Goal: Task Accomplishment & Management: Use online tool/utility

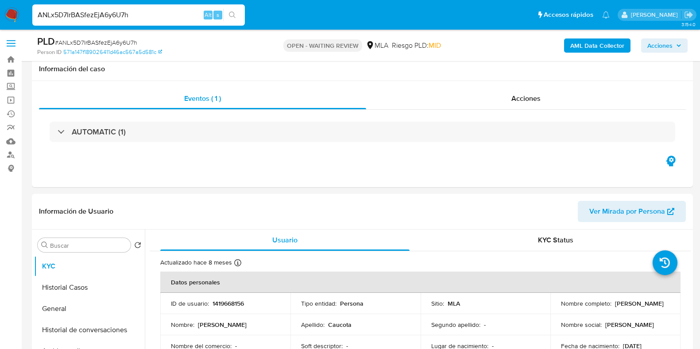
select select "10"
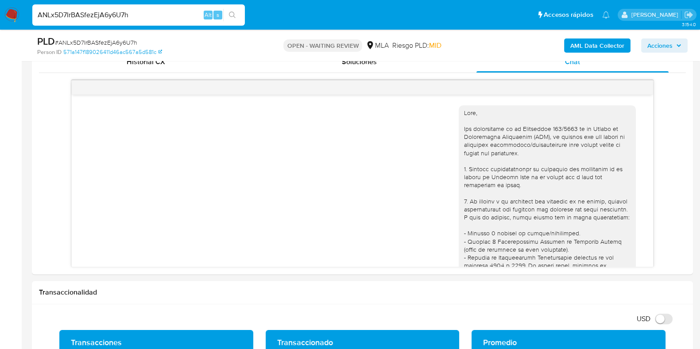
scroll to position [567, 0]
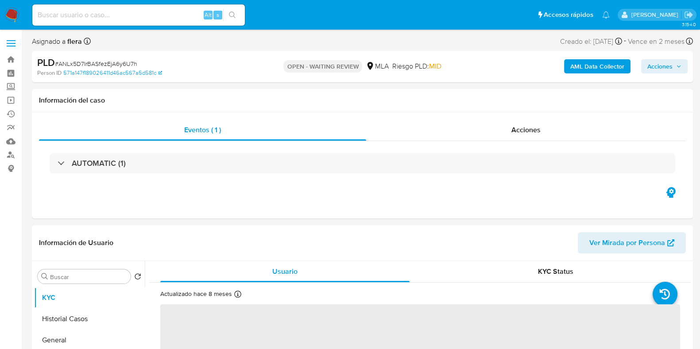
click at [77, 19] on input at bounding box center [138, 15] width 213 height 12
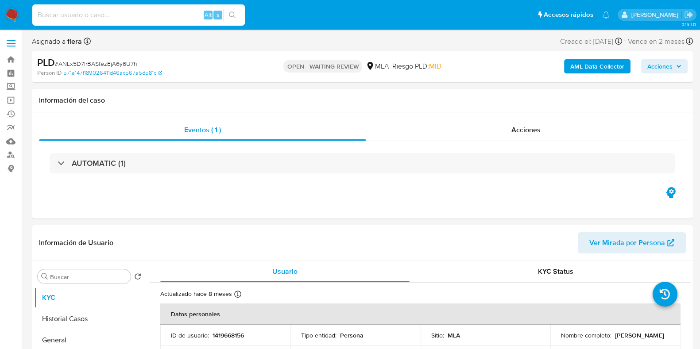
paste input "nl06iXu2AGloOR6wZc1F0qMb"
type input "nl06iXu2AGloOR6wZc1F0qMb"
select select "10"
type input "nl06iXu2AGloOR6wZc1F0qMb"
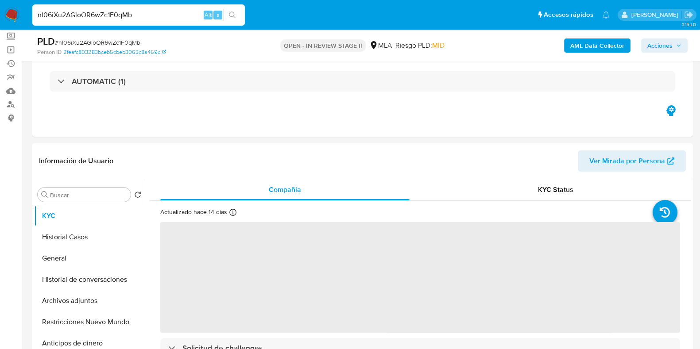
scroll to position [110, 0]
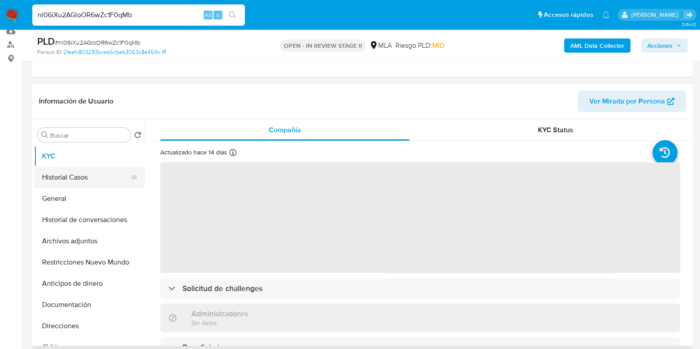
select select "10"
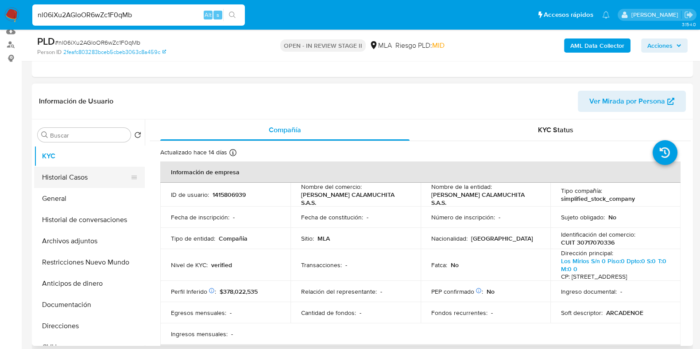
click at [71, 182] on button "Historial Casos" at bounding box center [86, 177] width 104 height 21
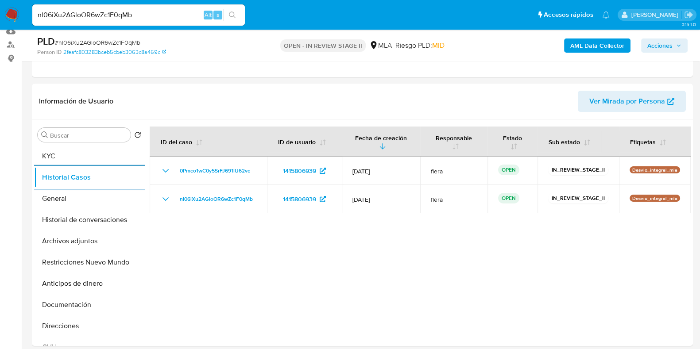
click at [100, 12] on input "nl06iXu2AGloOR6wZc1F0qMb" at bounding box center [138, 15] width 213 height 12
paste input "ljEZZt9fMGpsvsmUHygyQGtG"
type input "ljEZZt9fMGpsvsmUHygyQGtG"
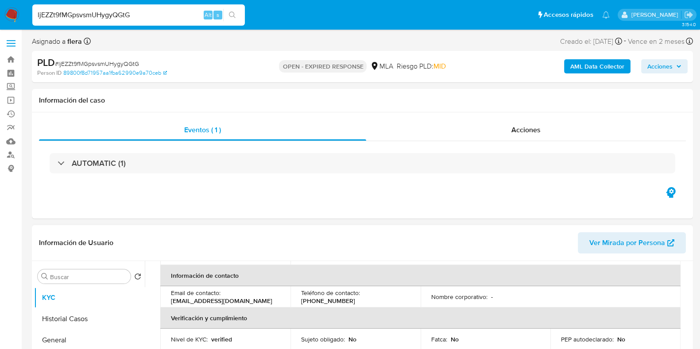
select select "10"
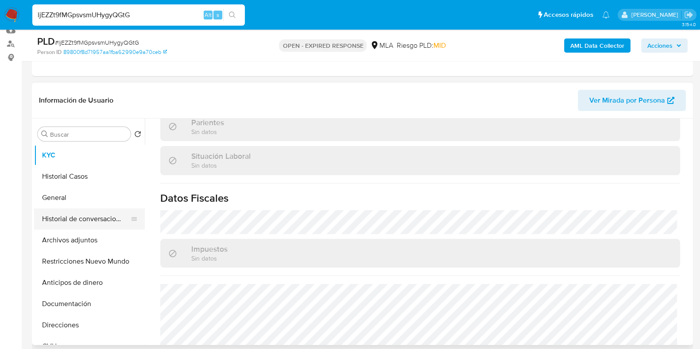
scroll to position [110, 0]
click at [63, 172] on button "Historial Casos" at bounding box center [86, 177] width 104 height 21
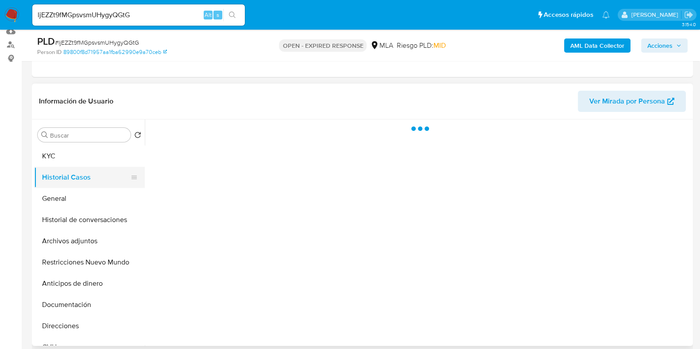
scroll to position [0, 0]
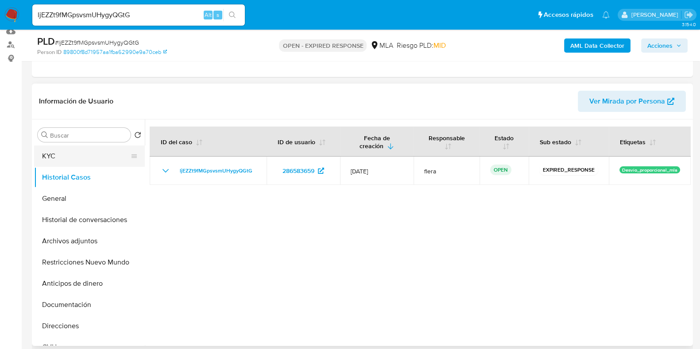
click at [66, 147] on button "KYC" at bounding box center [86, 156] width 104 height 21
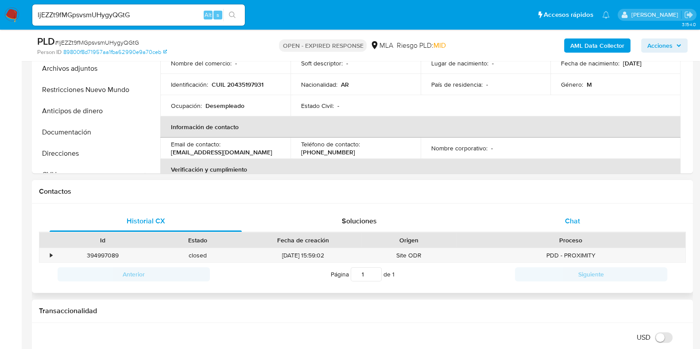
scroll to position [332, 0]
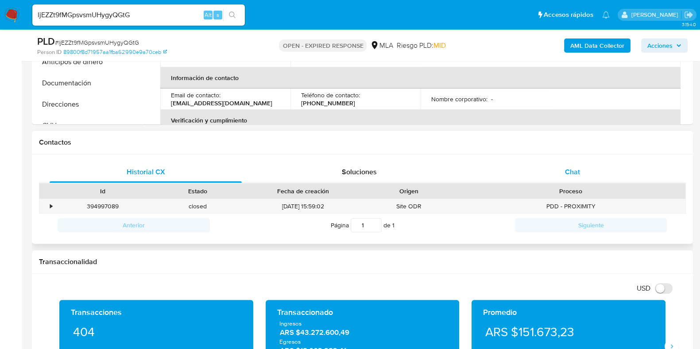
click at [576, 174] on span "Chat" at bounding box center [572, 172] width 15 height 10
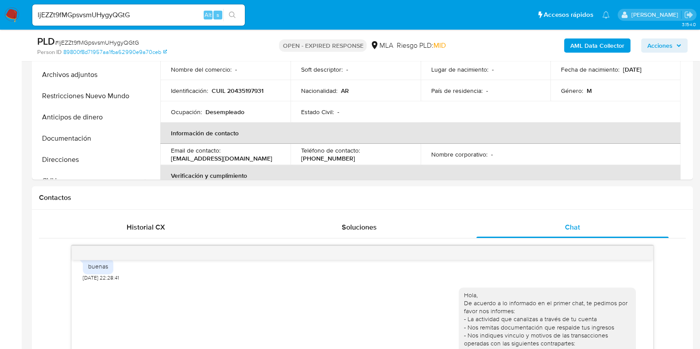
scroll to position [221, 0]
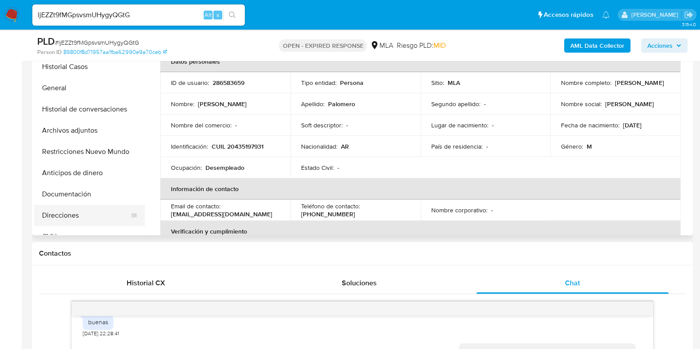
click at [72, 221] on button "Direcciones" at bounding box center [86, 215] width 104 height 21
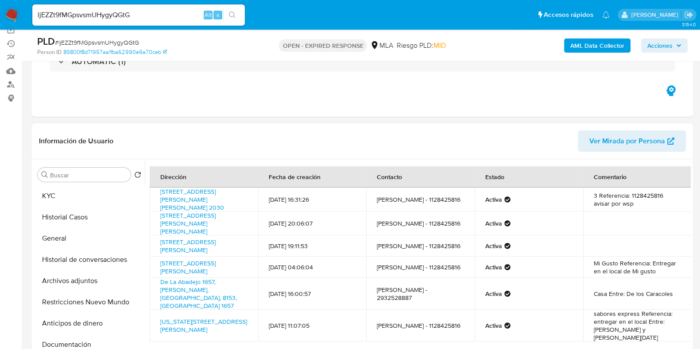
scroll to position [110, 0]
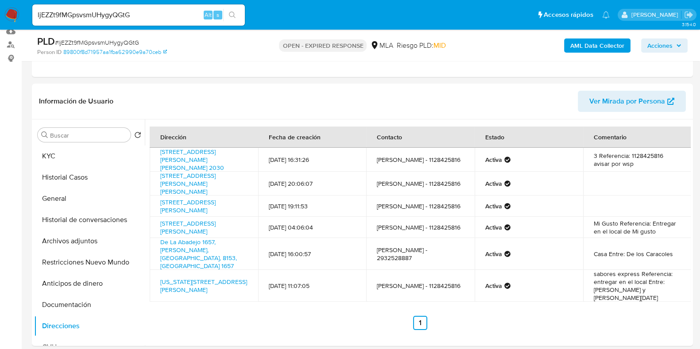
click at [127, 12] on input "ljEZZt9fMGpsvsmUHygyQGtG" at bounding box center [138, 15] width 213 height 12
paste input "kllxSSFZsfwdGR1Cyz0SwYJT"
type input "kllxSSFZsfwdGR1Cyz0SwYJT"
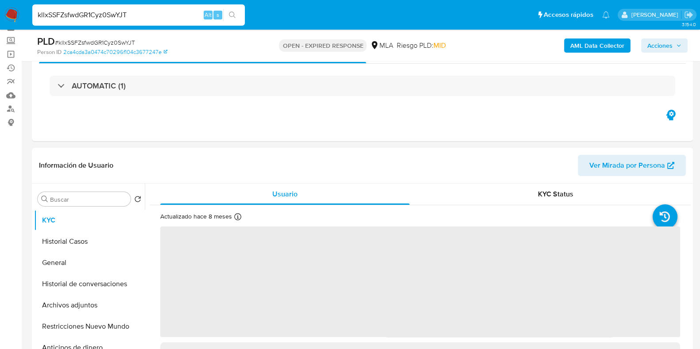
scroll to position [110, 0]
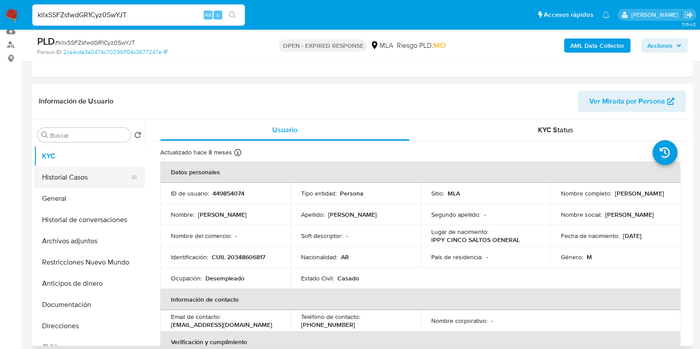
click at [91, 180] on button "Historial Casos" at bounding box center [86, 177] width 104 height 21
select select "10"
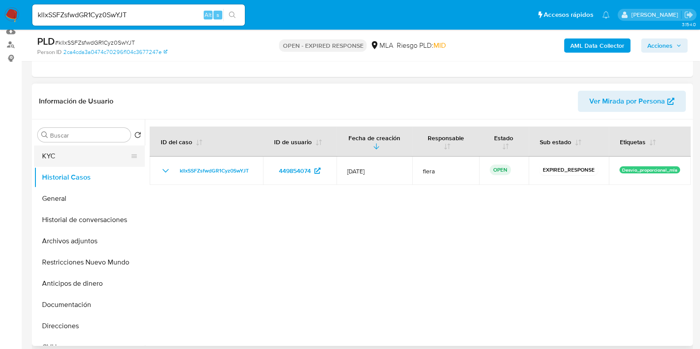
click at [96, 154] on button "KYC" at bounding box center [86, 156] width 104 height 21
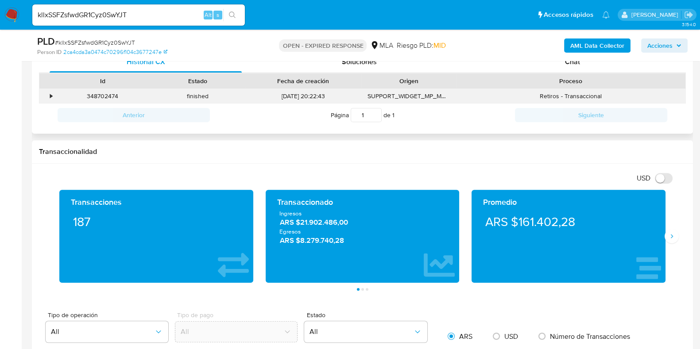
scroll to position [387, 0]
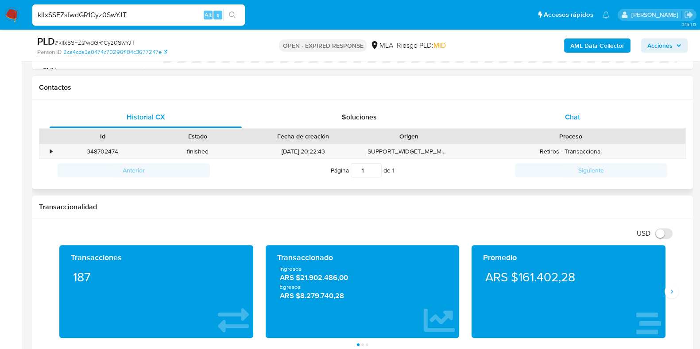
click at [571, 116] on span "Chat" at bounding box center [572, 117] width 15 height 10
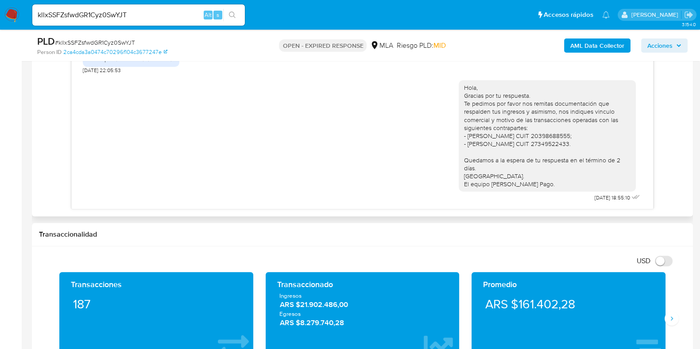
scroll to position [442, 0]
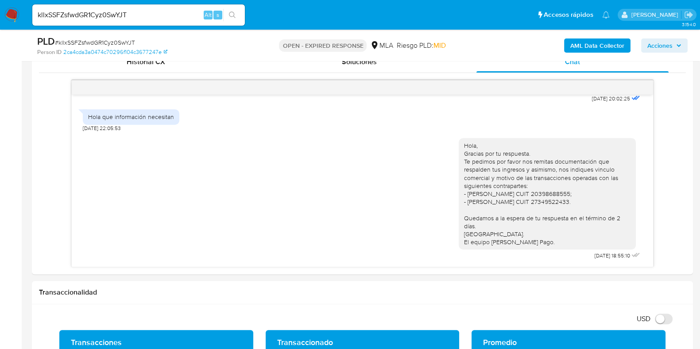
click at [93, 19] on input "kllxSSFZsfwdGR1Cyz0SwYJT" at bounding box center [138, 15] width 213 height 12
paste input "WQkDsRqfdYUUVkjKoBLEcA2w"
type input "WQkDsRqfdYUUVkjKoBLEcA2w"
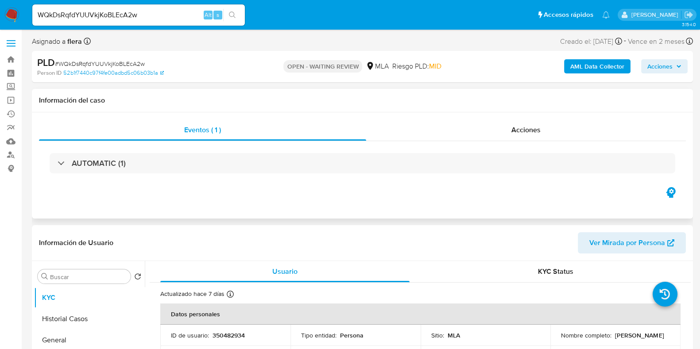
select select "10"
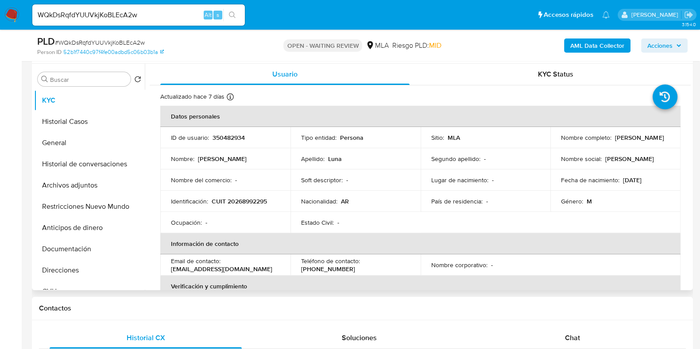
scroll to position [221, 0]
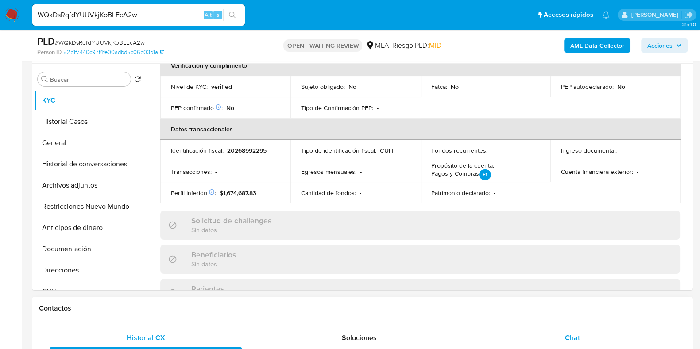
click at [582, 333] on div "Chat" at bounding box center [572, 338] width 192 height 21
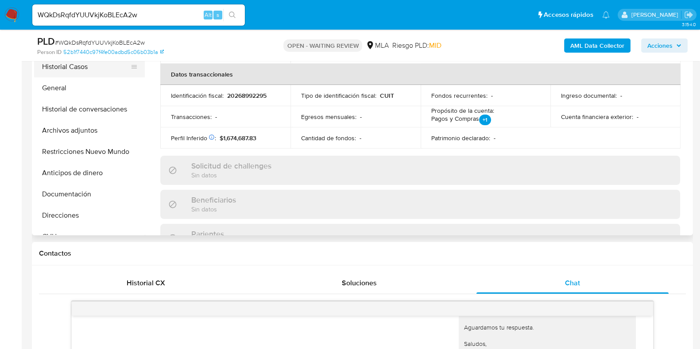
click at [81, 67] on button "Historial Casos" at bounding box center [86, 66] width 104 height 21
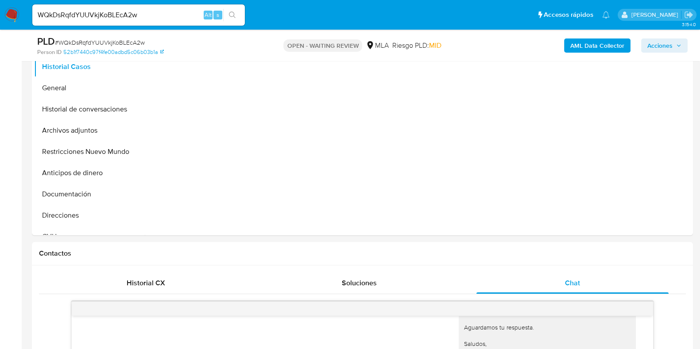
scroll to position [110, 0]
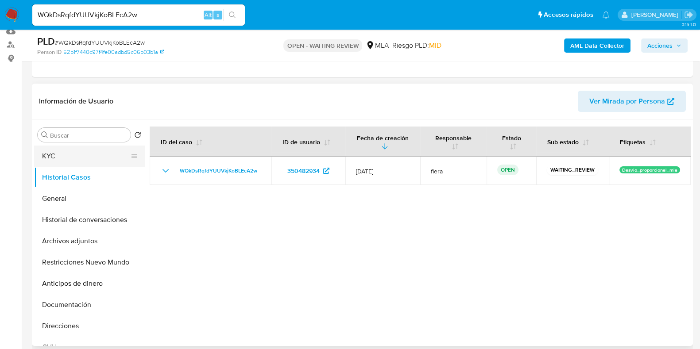
click at [82, 158] on button "KYC" at bounding box center [86, 156] width 104 height 21
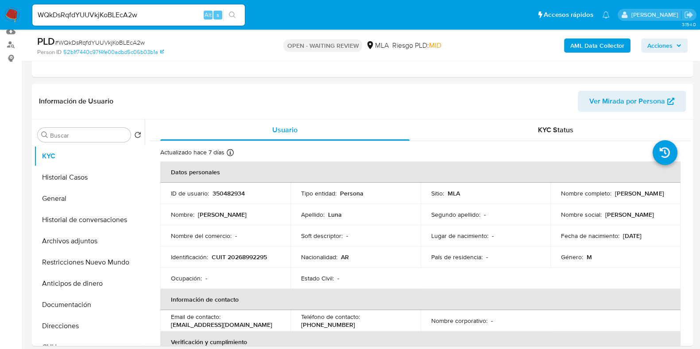
click at [126, 43] on span "# WQkDsRqfdYUUVkjKoBLEcA2w" at bounding box center [100, 42] width 90 height 9
copy span "WQkDsRqfdYUUVkjKoBLEcA2w"
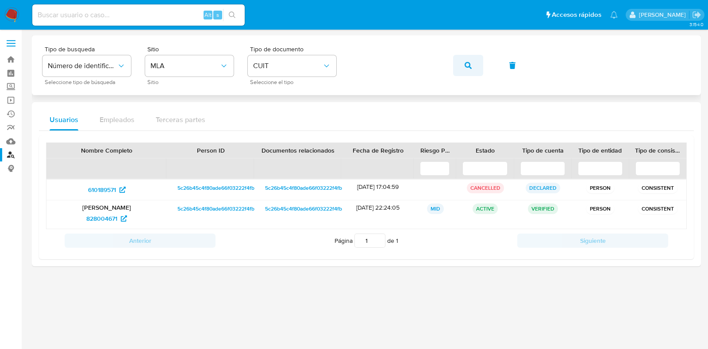
click at [471, 69] on button "button" at bounding box center [468, 65] width 30 height 21
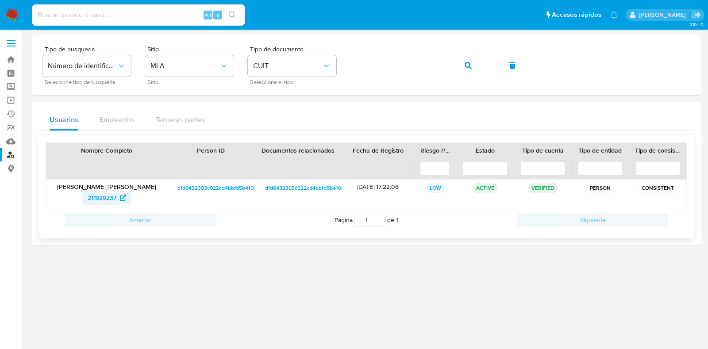
click at [106, 197] on span "211929237" at bounding box center [102, 198] width 29 height 14
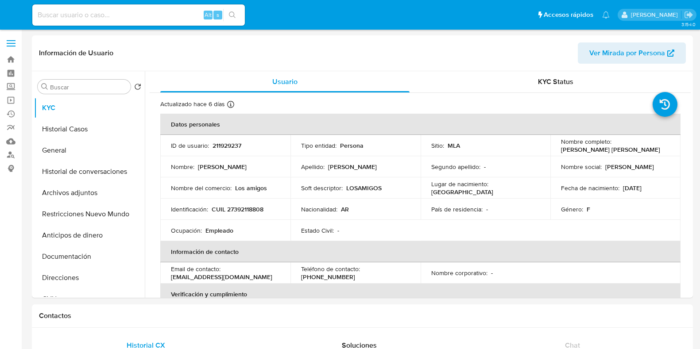
select select "10"
click at [86, 277] on button "Direcciones" at bounding box center [86, 277] width 104 height 21
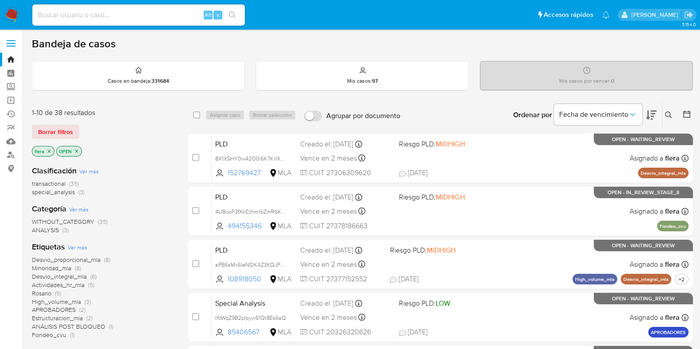
click at [670, 114] on icon at bounding box center [668, 115] width 7 height 7
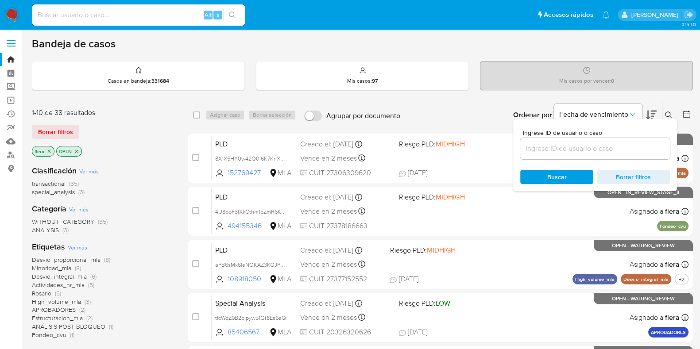
click at [591, 148] on input at bounding box center [595, 149] width 150 height 12
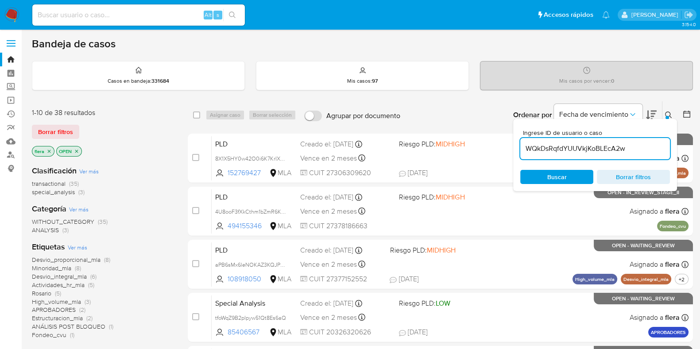
type input "WQkDsRqfdYUUVkjKoBLEcA2w"
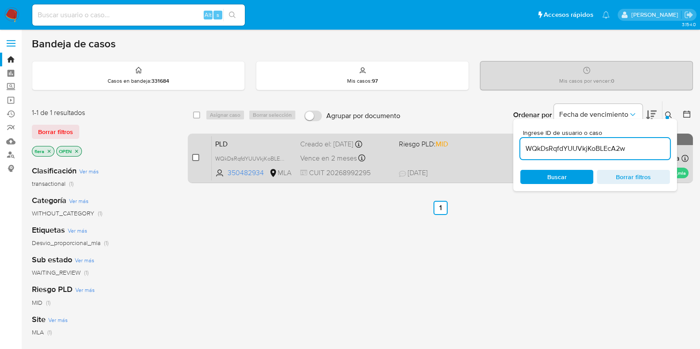
click at [195, 157] on input "checkbox" at bounding box center [195, 157] width 7 height 7
checkbox input "true"
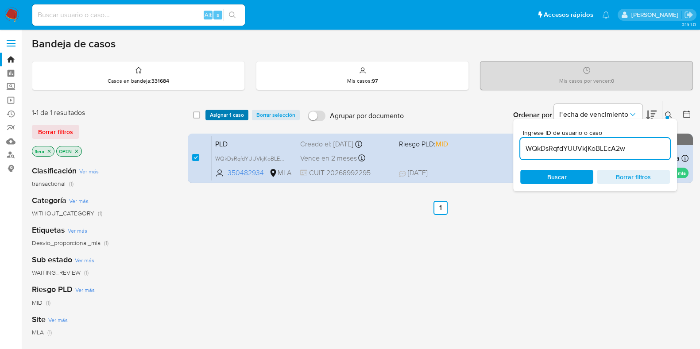
click at [238, 111] on span "Asignar 1 caso" at bounding box center [227, 115] width 34 height 9
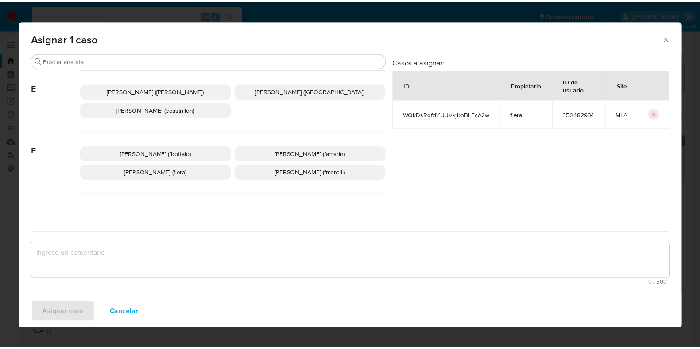
scroll to position [166, 0]
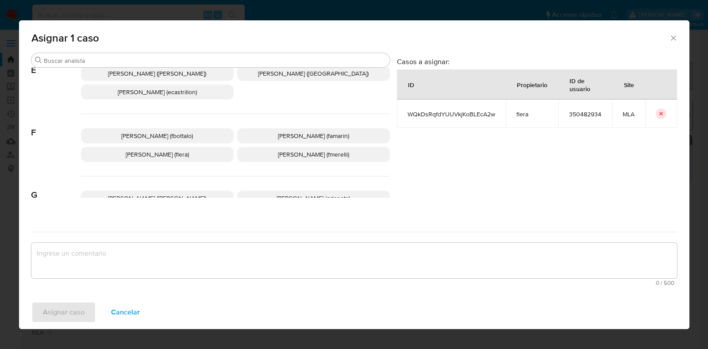
click at [166, 152] on span "Florencia Cecilia Lera (flera)" at bounding box center [157, 154] width 63 height 9
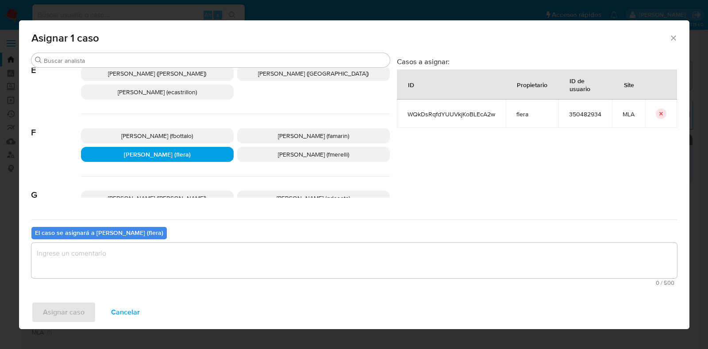
click at [144, 265] on textarea "assign-modal" at bounding box center [354, 260] width 646 height 35
click at [89, 307] on button "Asignar caso" at bounding box center [63, 312] width 65 height 21
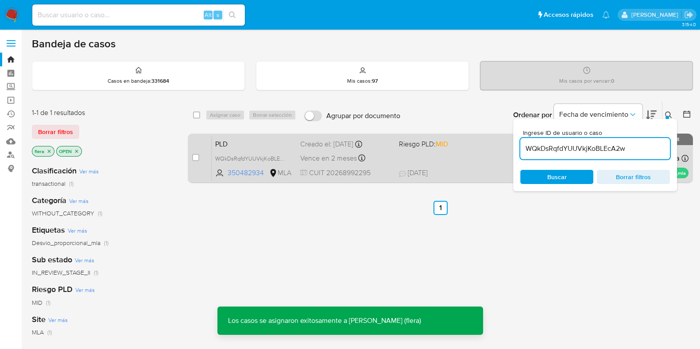
click at [259, 139] on span "PLD" at bounding box center [254, 144] width 78 height 12
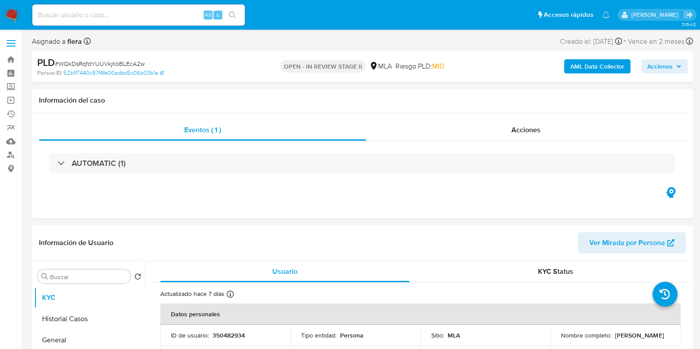
select select "10"
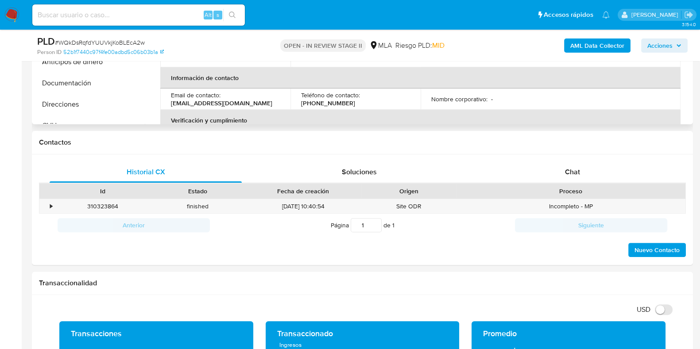
scroll to position [442, 0]
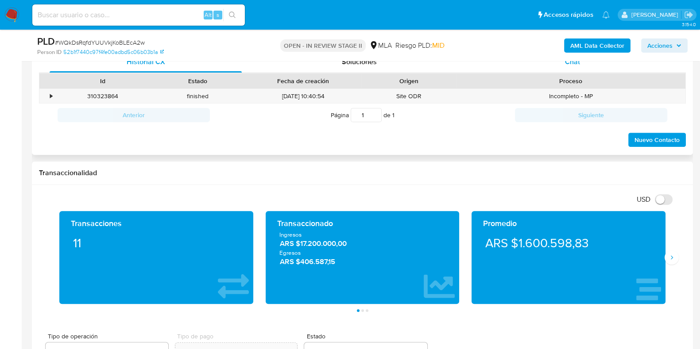
click at [577, 64] on span "Chat" at bounding box center [572, 62] width 15 height 10
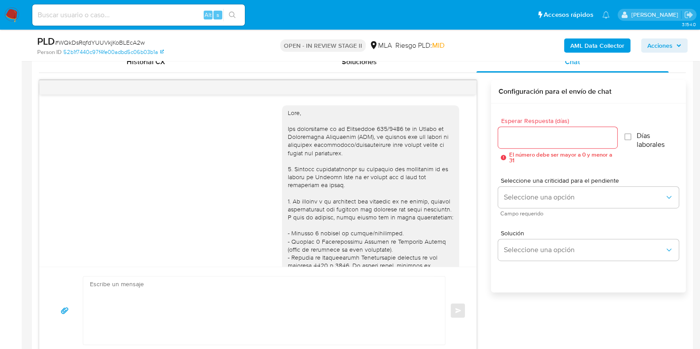
scroll to position [1028, 0]
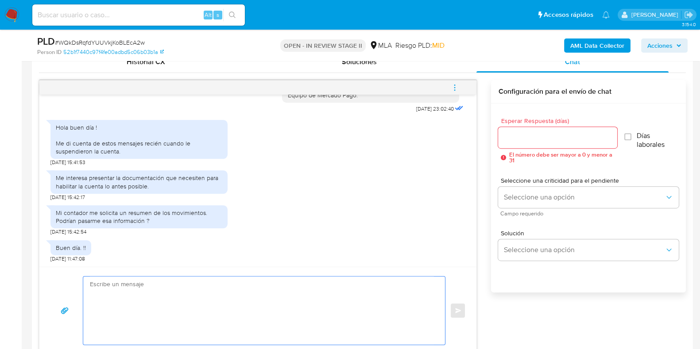
click at [270, 300] on textarea at bounding box center [262, 311] width 344 height 68
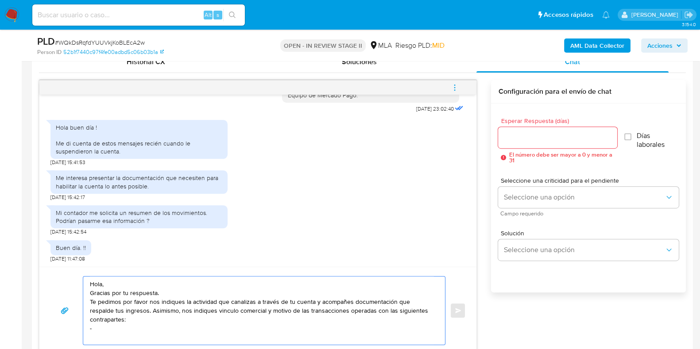
paste textarea "Dhers Hector Daniel"
paste textarea "20200439741"
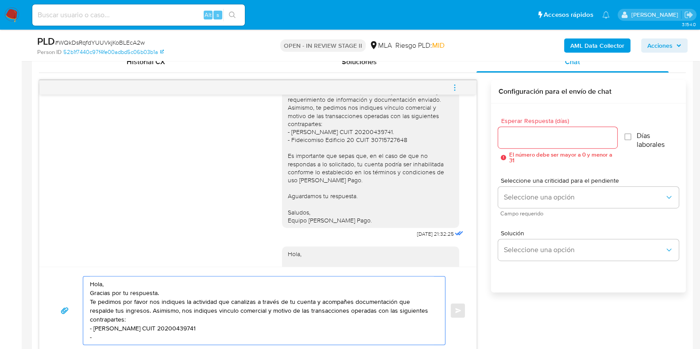
scroll to position [696, 0]
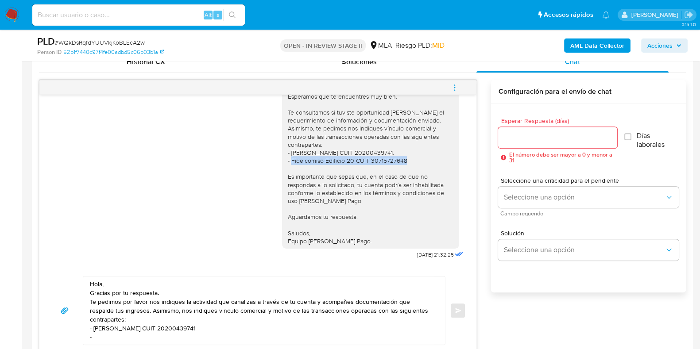
drag, startPoint x: 399, startPoint y: 184, endPoint x: 283, endPoint y: 185, distance: 115.6
click at [287, 185] on div "Hola, Esperamos que te encuentres muy bien. Te consultamos si tuviste oportunid…" at bounding box center [370, 160] width 166 height 169
copy div "Fideicomiso Edificio 20 CUIT 30715727648"
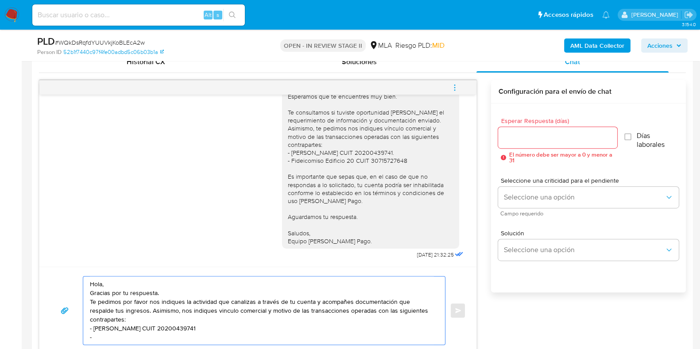
click at [120, 337] on textarea "Hola, Gracias por tu respuesta. Te pedimos por favor nos indiques la actividad …" at bounding box center [262, 311] width 344 height 68
paste textarea "Fideicomiso Edificio 20 CUIT 30715727648"
paste textarea "Aquino Gareca Martin Darío - CUIT 23256620049"
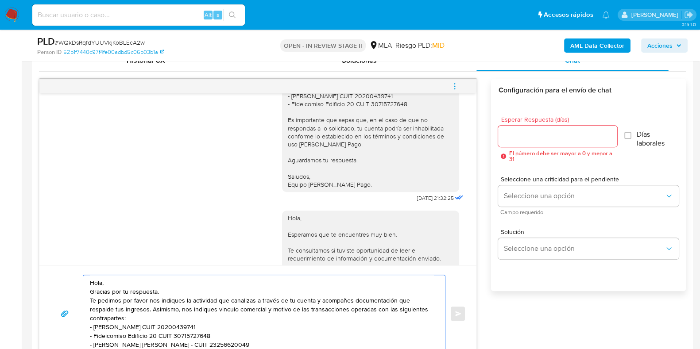
scroll to position [498, 0]
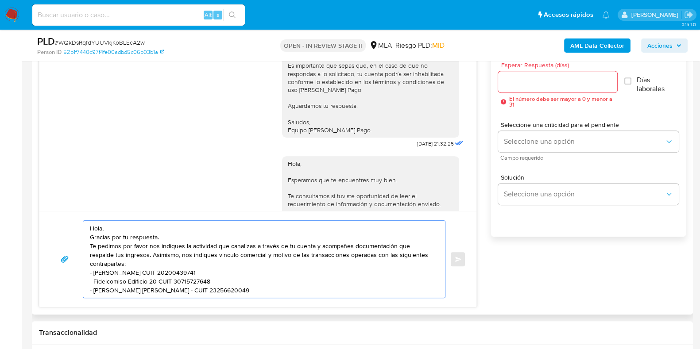
click at [173, 289] on textarea "Hola, Gracias por tu respuesta. Te pedimos por favor nos indiques la actividad …" at bounding box center [262, 259] width 344 height 77
click at [343, 285] on textarea "Hola, Gracias por tu respuesta. Te pedimos por favor nos indiques la actividad …" at bounding box center [262, 259] width 344 height 77
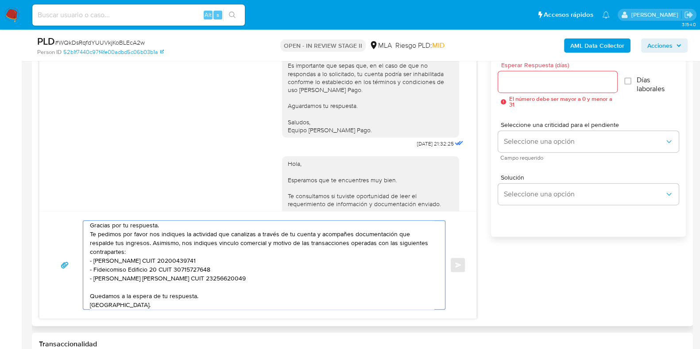
scroll to position [21, 0]
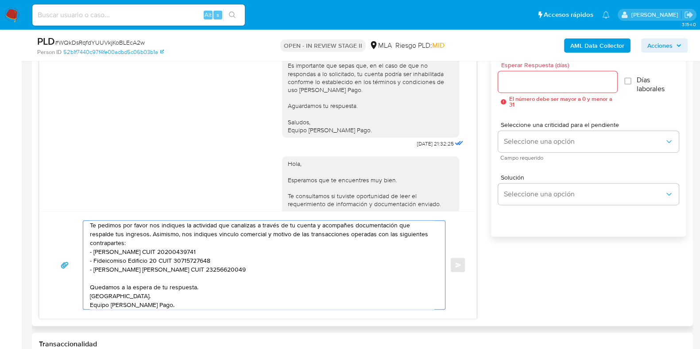
type textarea "Hola, Gracias por tu respuesta. Te pedimos por favor nos indiques la actividad …"
click at [522, 81] on input "Esperar Respuesta (días)" at bounding box center [557, 82] width 119 height 12
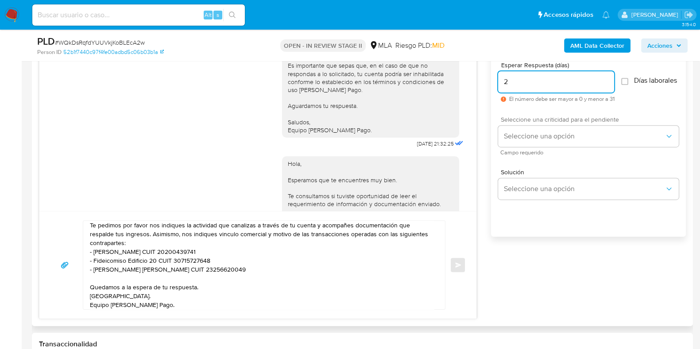
type input "2"
click at [525, 129] on div "Seleccione una criticidad para el pendiente Seleccione una opción Campo requeri…" at bounding box center [588, 135] width 181 height 39
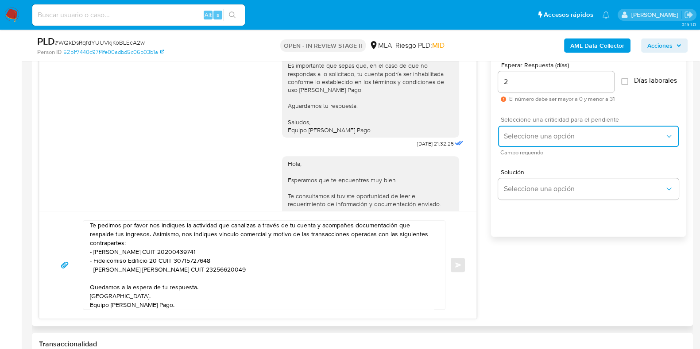
click at [525, 132] on button "Seleccione una opción" at bounding box center [588, 136] width 181 height 21
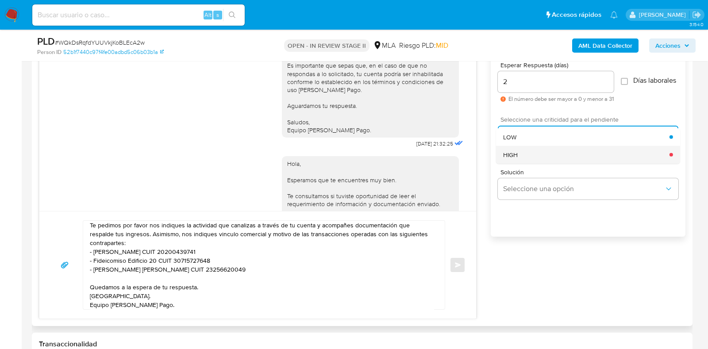
click at [525, 158] on div "HIGH" at bounding box center [586, 155] width 166 height 18
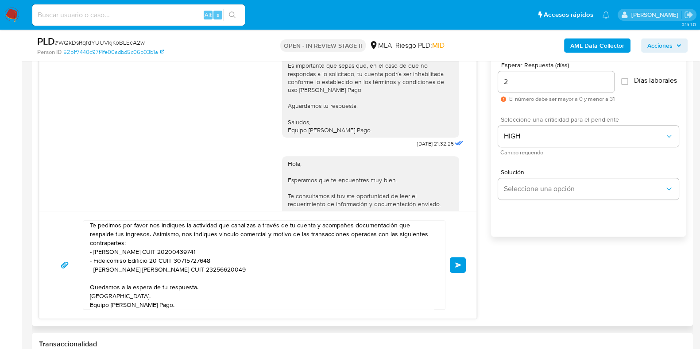
click at [457, 267] on button "Enviar" at bounding box center [458, 265] width 16 height 16
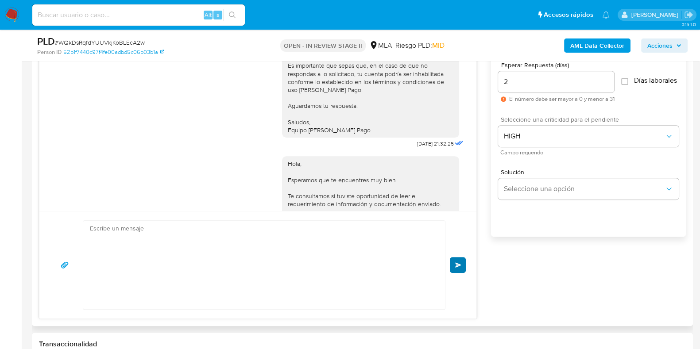
scroll to position [1167, 0]
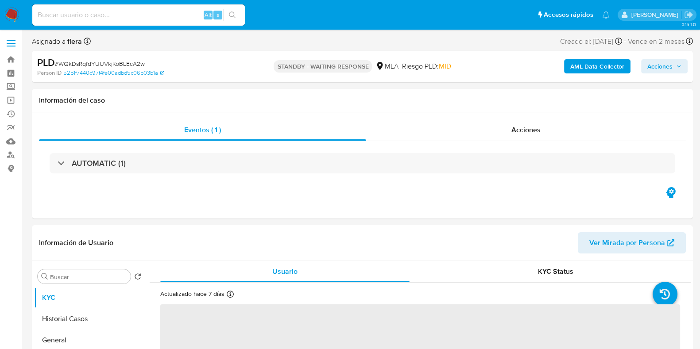
select select "10"
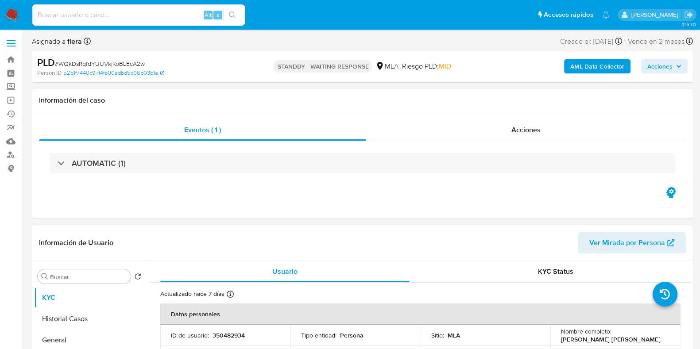
scroll to position [166, 0]
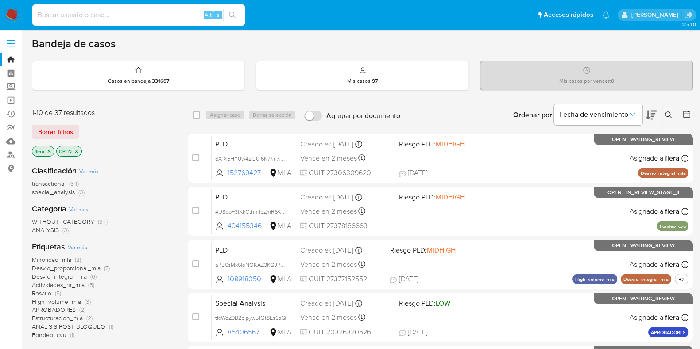
click at [96, 12] on input at bounding box center [138, 15] width 213 height 12
paste input "gB4Z0u7GQDIjM5lQ4LdVTuvQ"
type input "gB4Z0u7GQDIjM5lQ4LdVTuvQ"
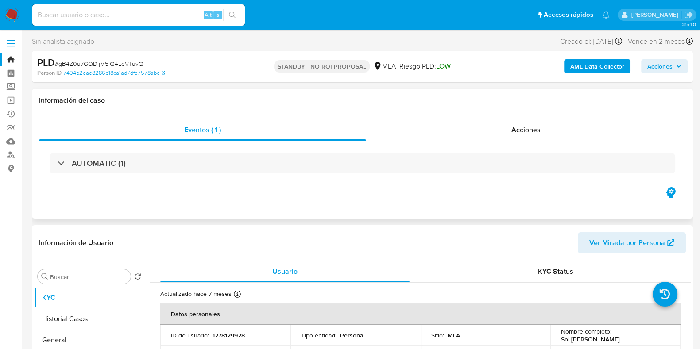
select select "10"
drag, startPoint x: 616, startPoint y: 340, endPoint x: 558, endPoint y: 340, distance: 58.0
click at [561, 340] on div "Nombre completo : [PERSON_NAME]" at bounding box center [615, 336] width 109 height 16
copy p "Sol [PERSON_NAME]"
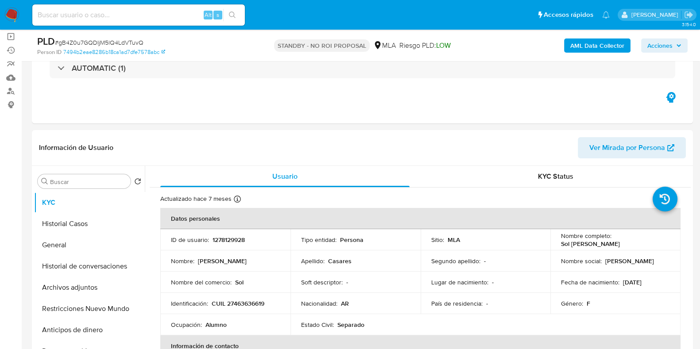
scroll to position [110, 0]
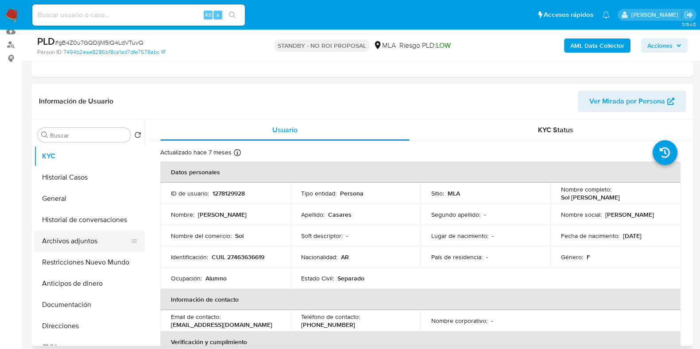
click at [60, 243] on button "Archivos adjuntos" at bounding box center [86, 241] width 104 height 21
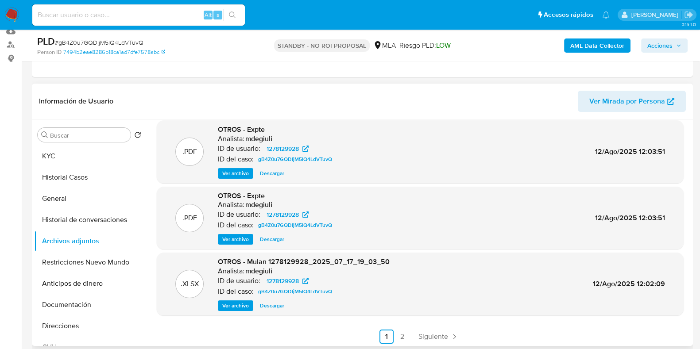
scroll to position [74, 0]
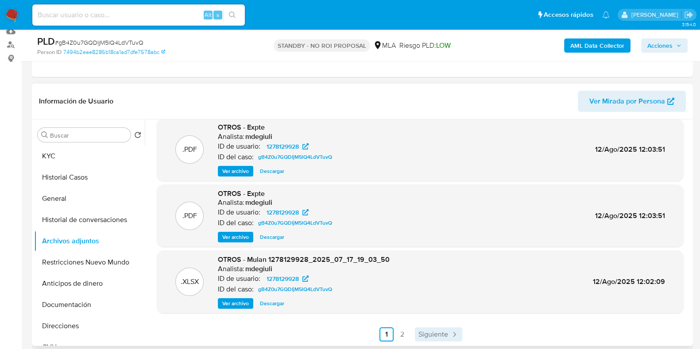
click at [433, 333] on span "Siguiente" at bounding box center [433, 334] width 30 height 7
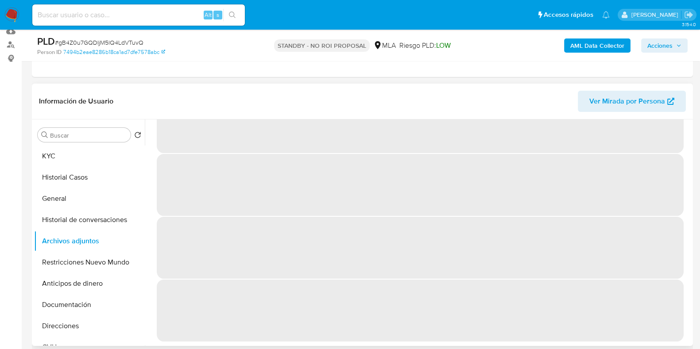
scroll to position [0, 0]
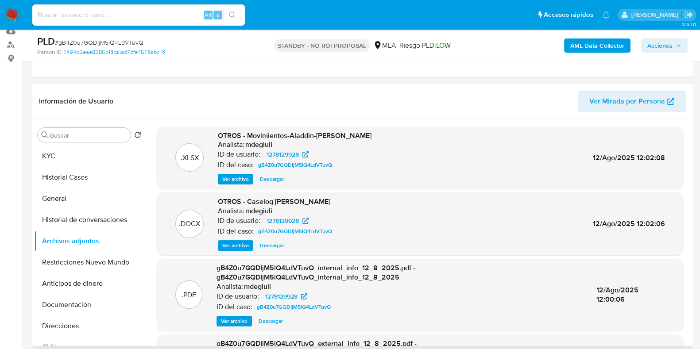
click at [272, 179] on span "Descargar" at bounding box center [272, 179] width 24 height 9
click at [274, 245] on span "Descargar" at bounding box center [272, 245] width 24 height 9
click at [59, 155] on button "KYC" at bounding box center [86, 156] width 104 height 21
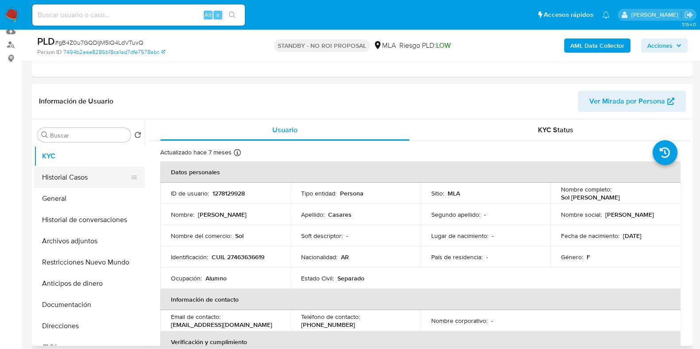
click at [60, 178] on button "Historial Casos" at bounding box center [86, 177] width 104 height 21
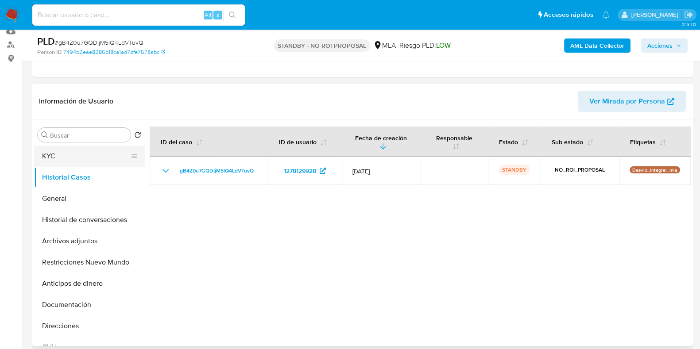
click at [70, 156] on button "KYC" at bounding box center [86, 156] width 104 height 21
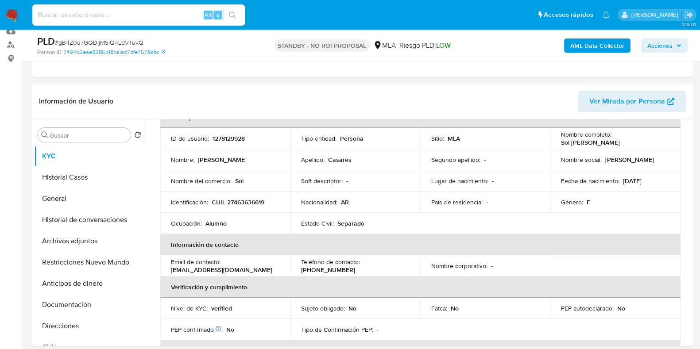
scroll to position [110, 0]
